Goal: Information Seeking & Learning: Understand process/instructions

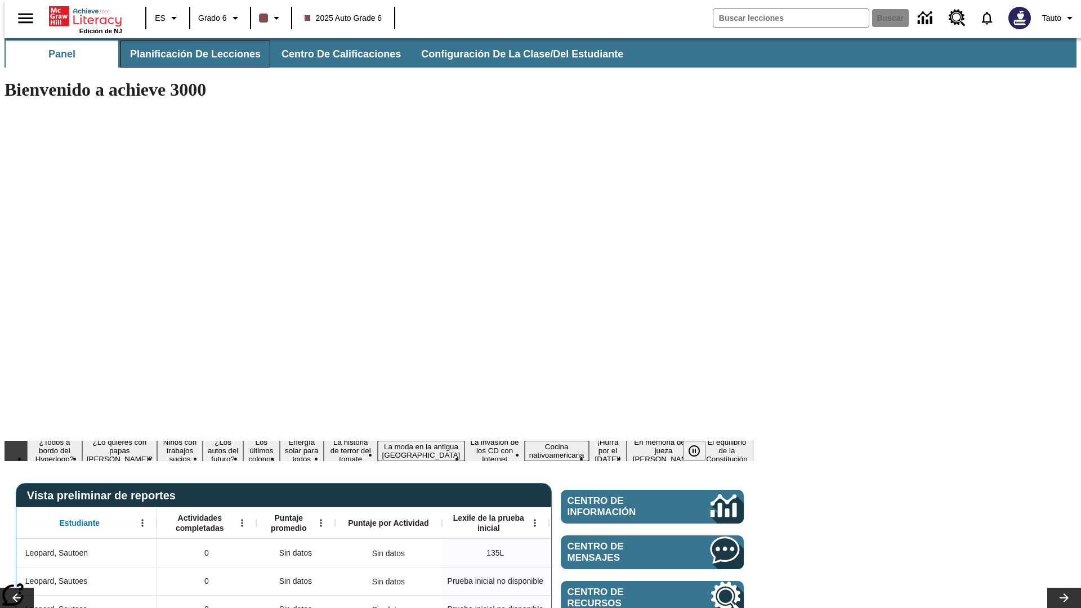
click at [189, 54] on span "Planificación de lecciones" at bounding box center [195, 54] width 131 height 13
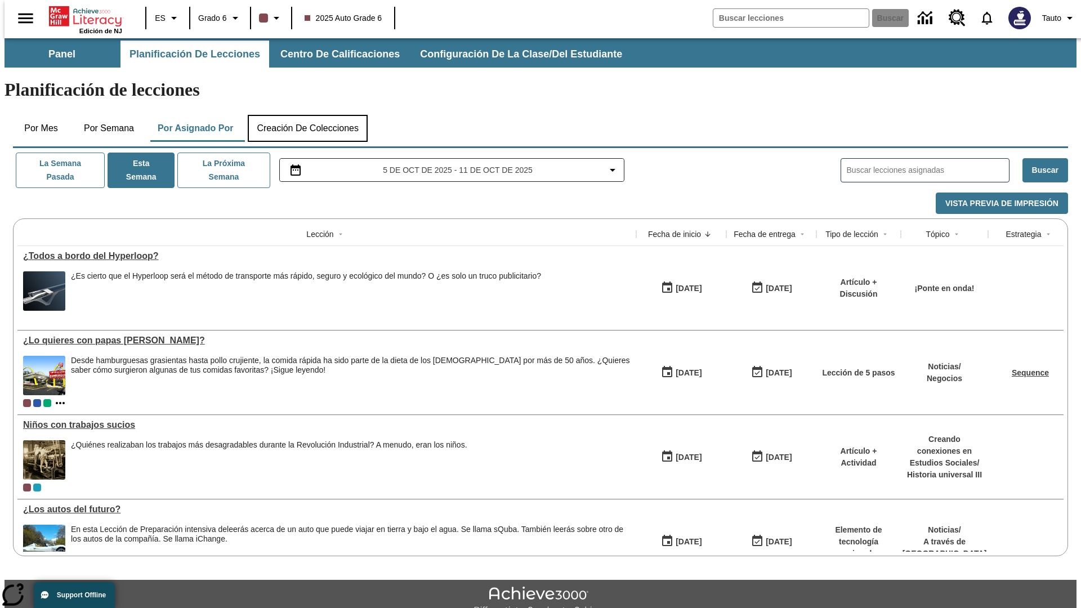
click at [308, 115] on button "Creación de colecciones" at bounding box center [308, 128] width 120 height 27
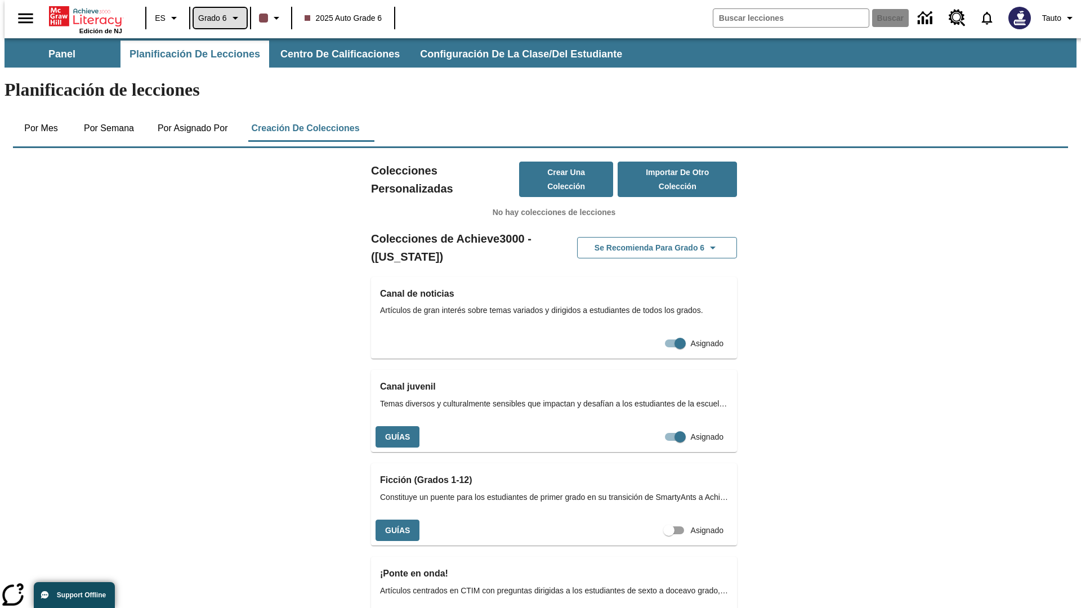
click at [216, 18] on span "Grado 6" at bounding box center [212, 18] width 29 height 12
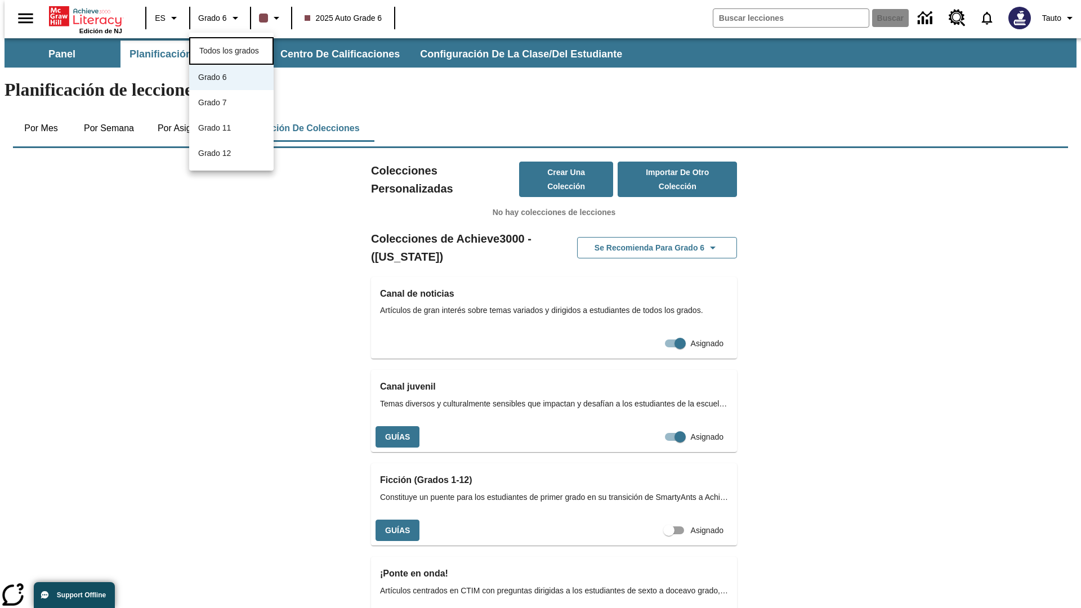
click at [231, 50] on span "Todos los grados" at bounding box center [229, 50] width 60 height 9
